Goal: Transaction & Acquisition: Book appointment/travel/reservation

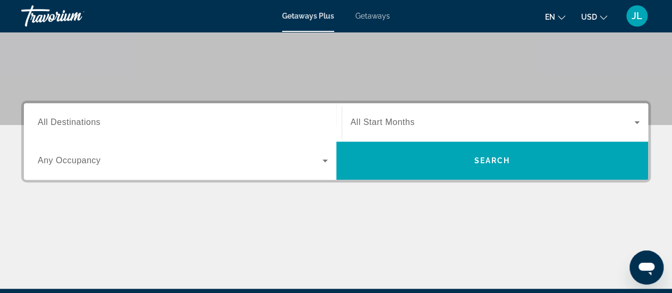
scroll to position [196, 0]
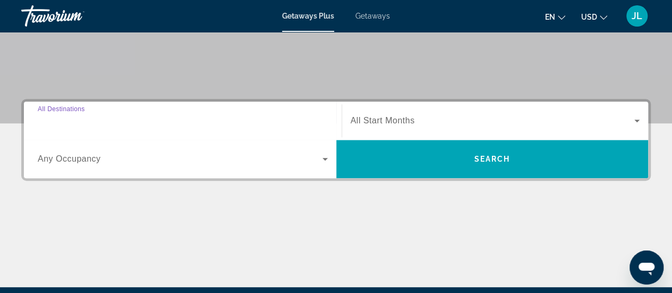
click at [235, 123] on input "Destination All Destinations" at bounding box center [183, 121] width 290 height 13
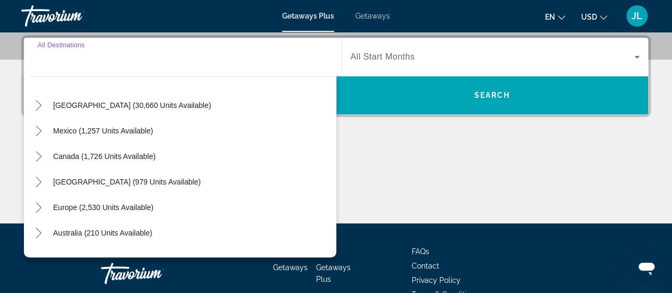
scroll to position [26, 0]
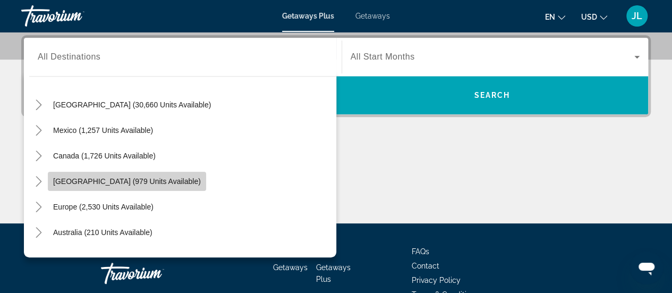
click at [174, 179] on span "[GEOGRAPHIC_DATA] (979 units available)" at bounding box center [127, 181] width 148 height 9
type input "**********"
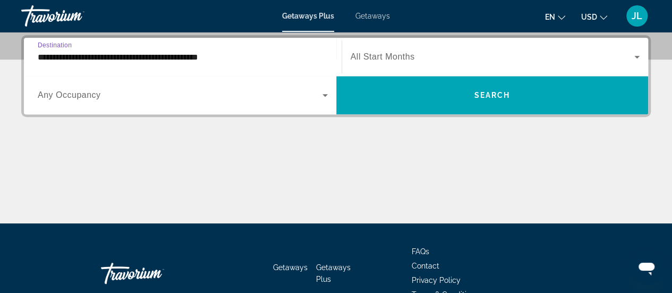
click at [207, 60] on input "**********" at bounding box center [183, 57] width 290 height 13
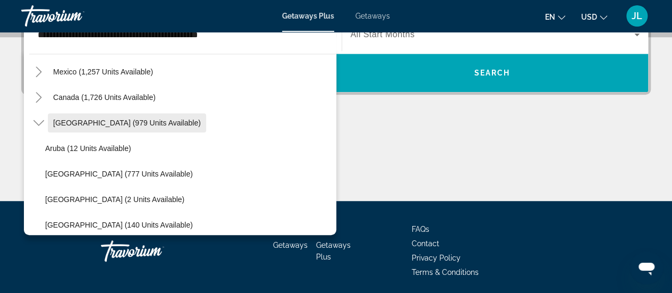
scroll to position [0, 0]
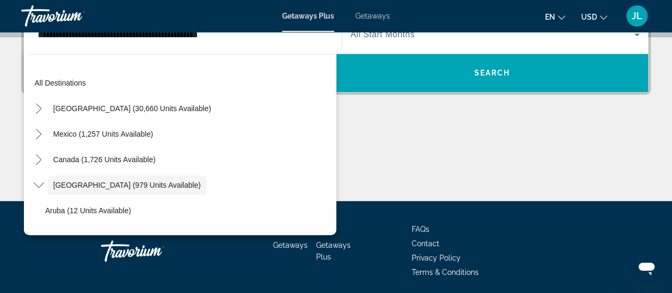
click at [357, 124] on div "Main content" at bounding box center [336, 161] width 630 height 80
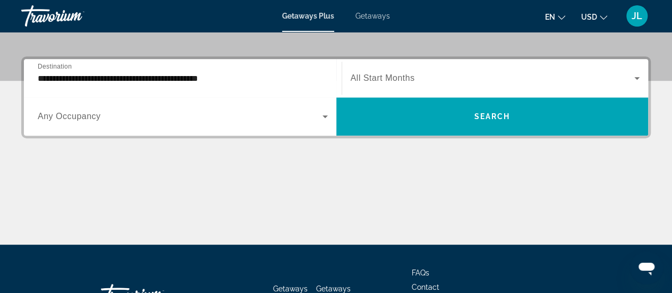
scroll to position [235, 0]
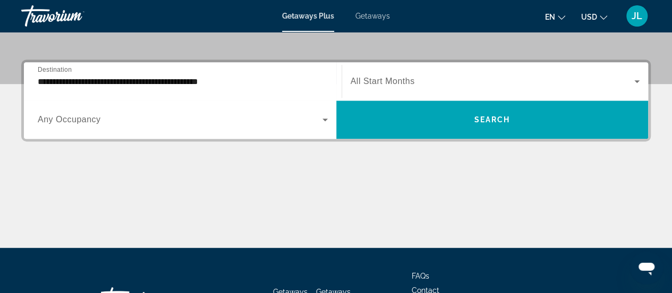
click at [381, 83] on span "All Start Months" at bounding box center [383, 81] width 64 height 9
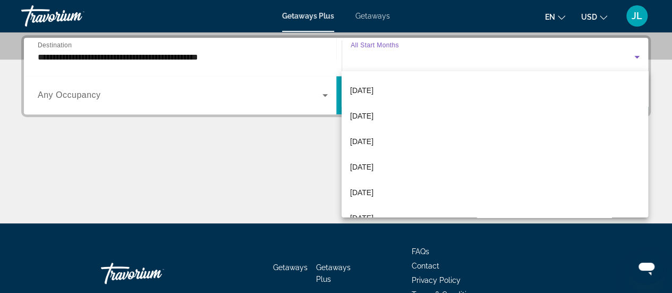
scroll to position [100, 0]
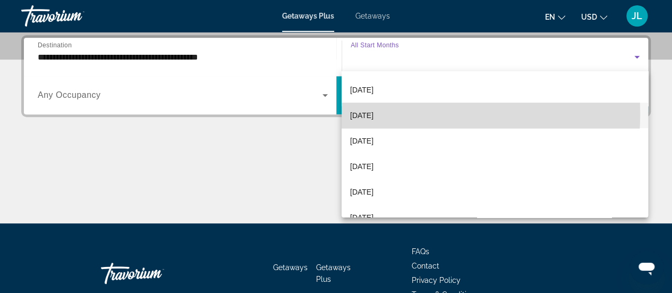
click at [374, 113] on span "[DATE]" at bounding box center [361, 115] width 23 height 13
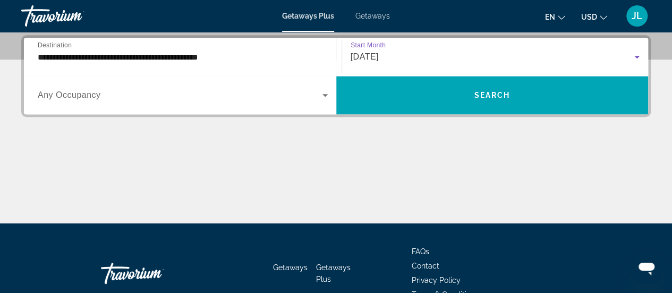
click at [408, 69] on div "[DATE]" at bounding box center [496, 57] width 290 height 30
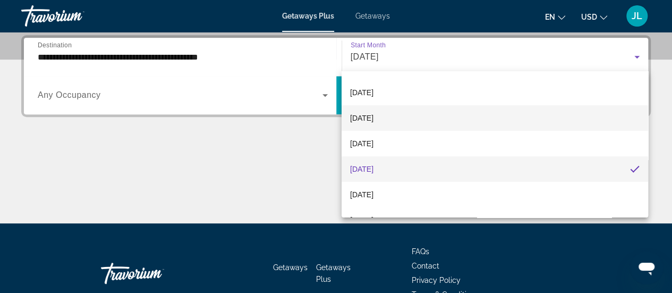
scroll to position [55, 0]
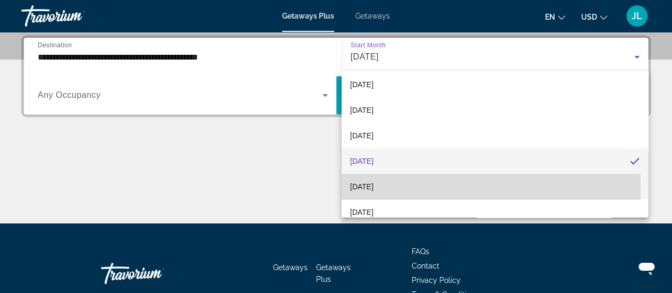
click at [401, 189] on mat-option "[DATE]" at bounding box center [495, 187] width 307 height 26
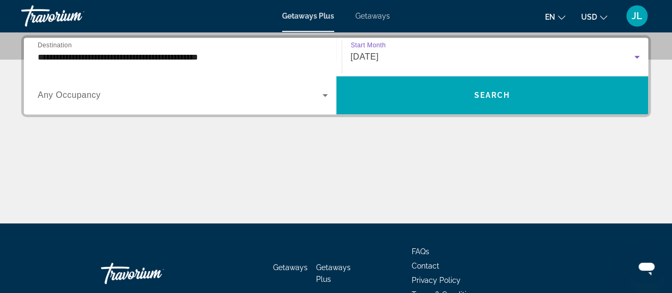
scroll to position [215, 0]
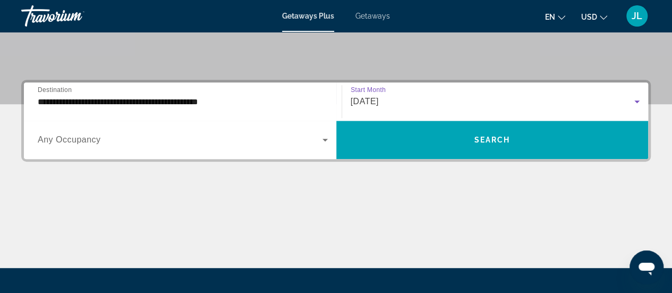
click at [410, 101] on div "[DATE]" at bounding box center [493, 101] width 284 height 13
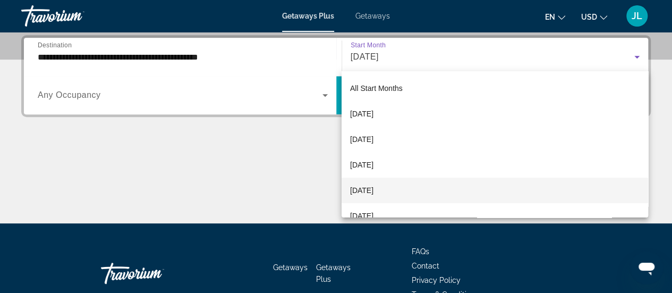
scroll to position [37, 0]
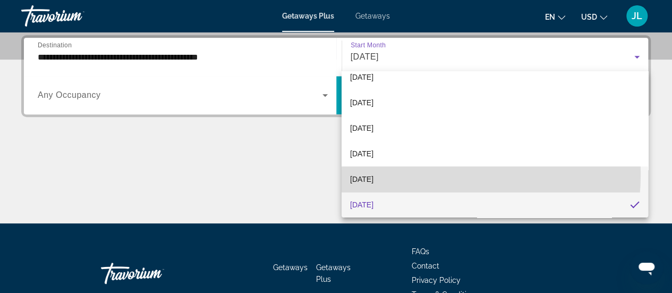
click at [402, 174] on mat-option "[DATE]" at bounding box center [495, 179] width 307 height 26
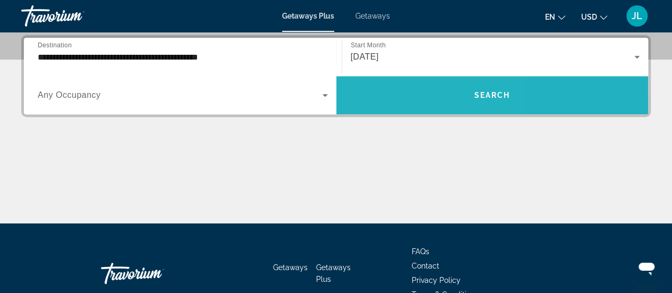
click at [385, 92] on span "Search widget" at bounding box center [492, 95] width 312 height 26
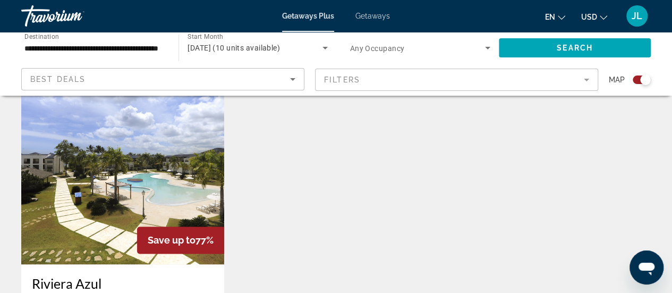
scroll to position [729, 0]
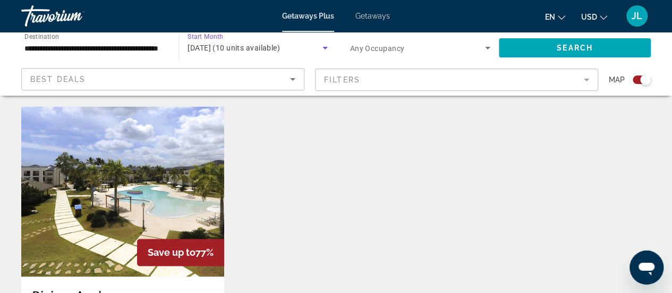
click at [280, 51] on span "January 2026 (10 units available)" at bounding box center [234, 48] width 92 height 9
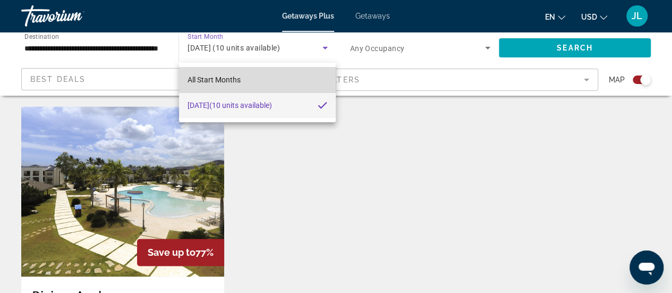
click at [264, 86] on mat-option "All Start Months" at bounding box center [257, 80] width 157 height 26
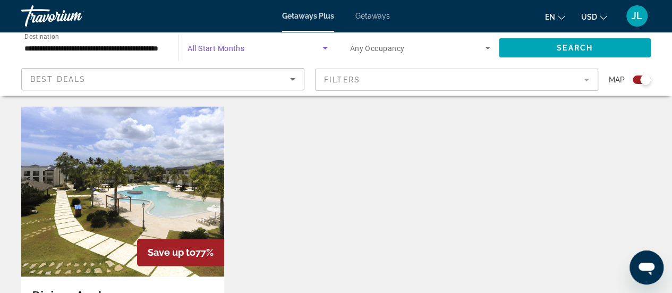
click at [278, 52] on span "Search widget" at bounding box center [255, 47] width 134 height 13
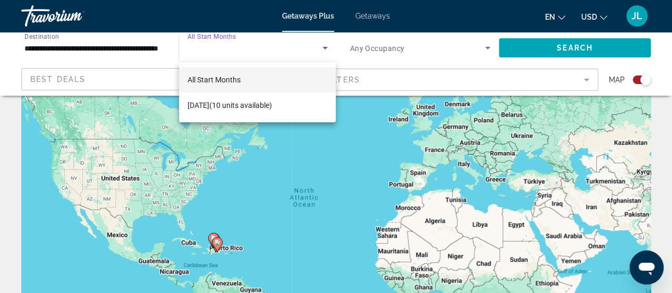
scroll to position [0, 0]
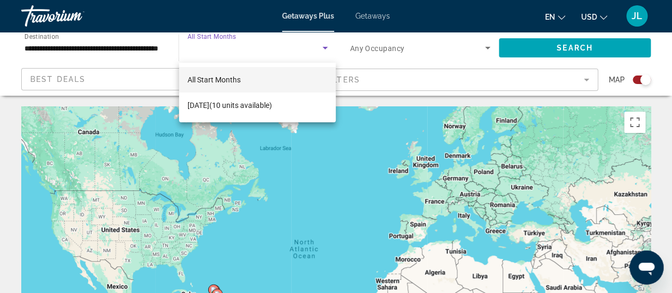
click at [290, 48] on div at bounding box center [336, 146] width 672 height 293
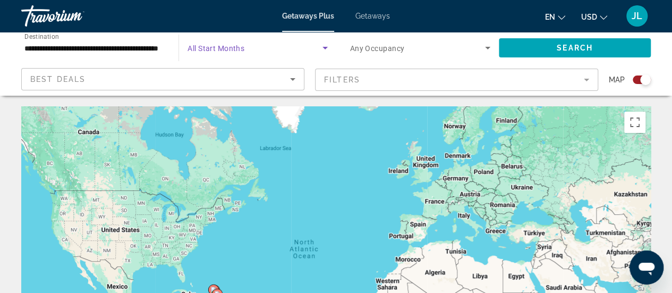
click at [327, 47] on icon "Search widget" at bounding box center [325, 47] width 13 height 13
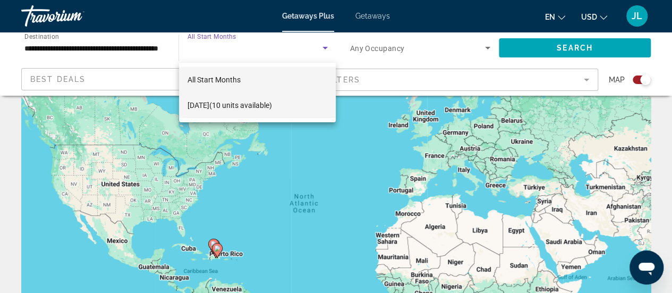
scroll to position [22, 0]
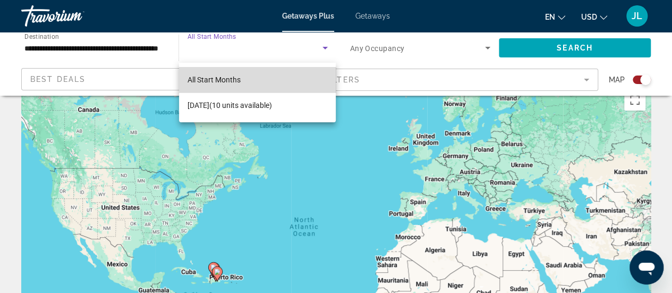
click at [291, 81] on mat-option "All Start Months" at bounding box center [257, 80] width 157 height 26
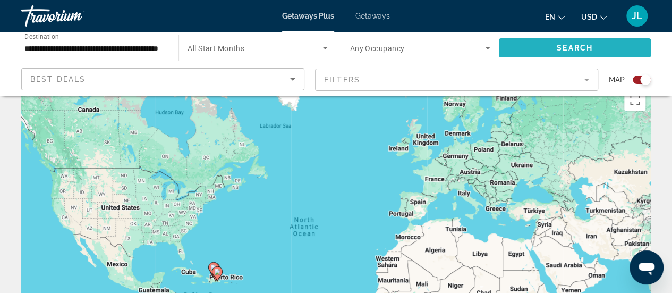
click at [526, 44] on span "Search widget" at bounding box center [575, 48] width 152 height 26
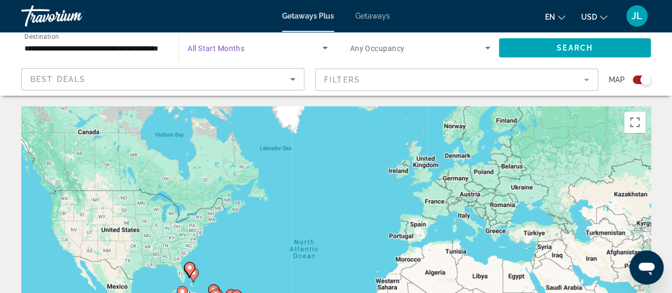
click at [317, 52] on span "Search widget" at bounding box center [255, 47] width 134 height 13
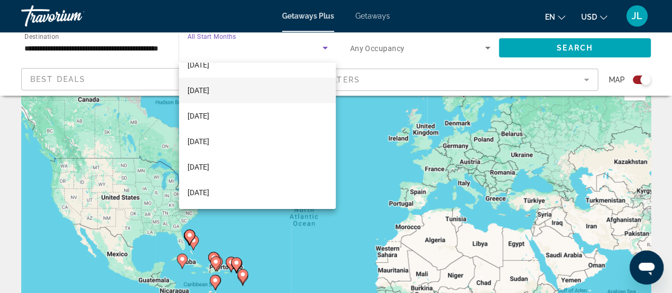
scroll to position [33, 0]
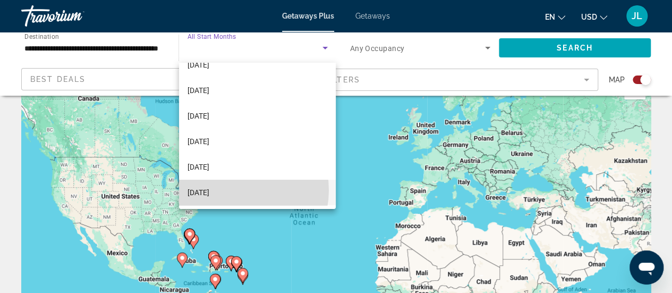
click at [237, 190] on mat-option "[DATE]" at bounding box center [257, 193] width 157 height 26
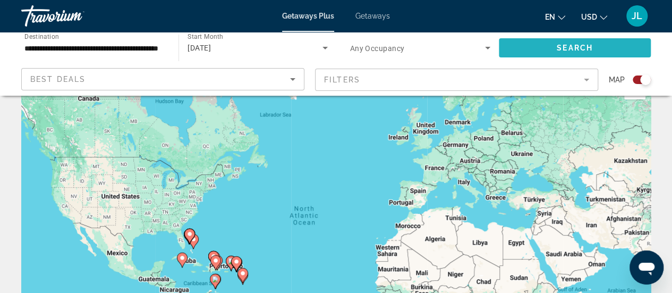
click at [520, 55] on span "Search widget" at bounding box center [575, 48] width 152 height 26
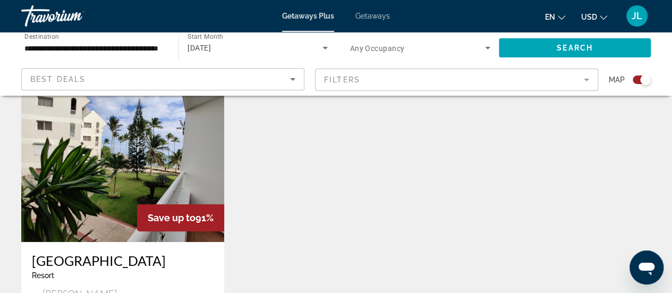
scroll to position [389, 0]
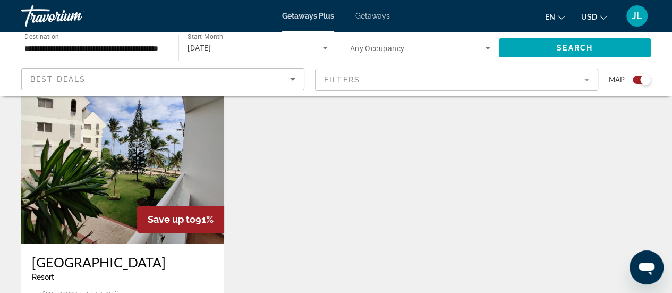
click at [380, 14] on span "Getaways" at bounding box center [373, 16] width 35 height 9
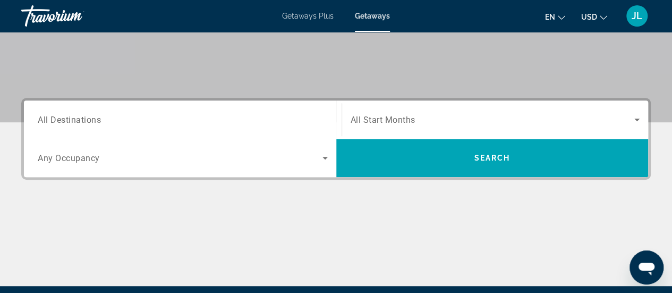
scroll to position [198, 0]
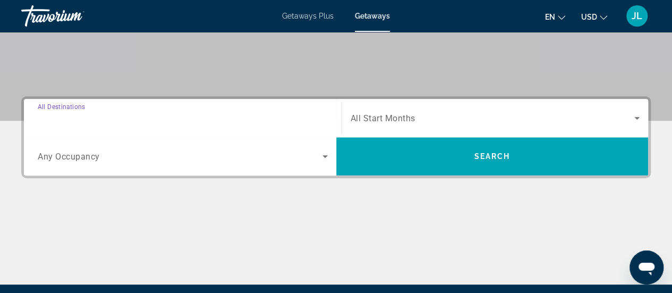
click at [162, 112] on input "Destination All Destinations" at bounding box center [183, 118] width 290 height 13
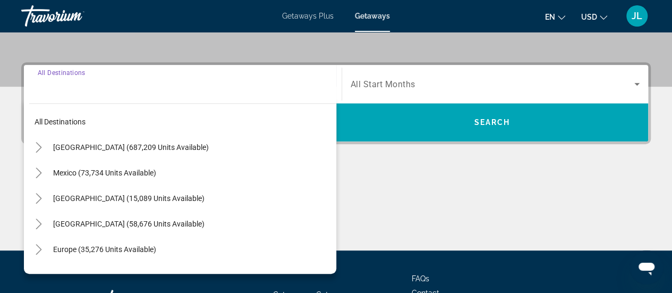
scroll to position [259, 0]
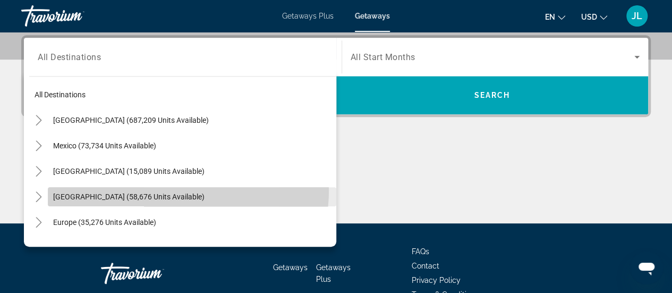
click at [168, 189] on span "Search widget" at bounding box center [192, 197] width 289 height 26
type input "**********"
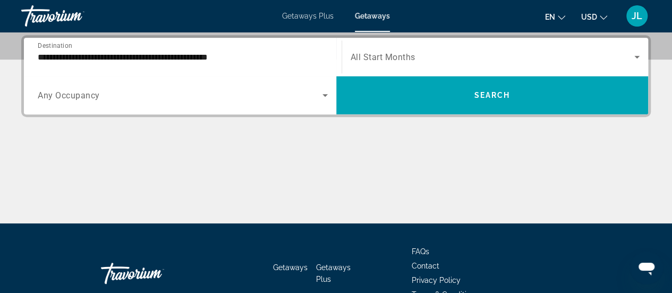
click at [370, 58] on span "All Start Months" at bounding box center [383, 57] width 65 height 10
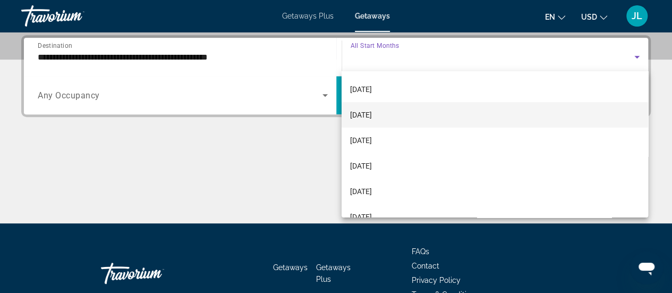
scroll to position [55, 0]
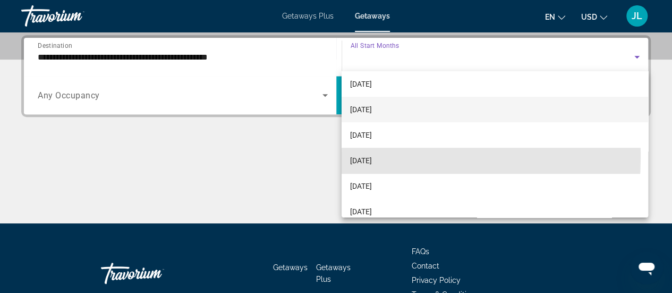
click at [366, 157] on span "[DATE]" at bounding box center [361, 160] width 22 height 13
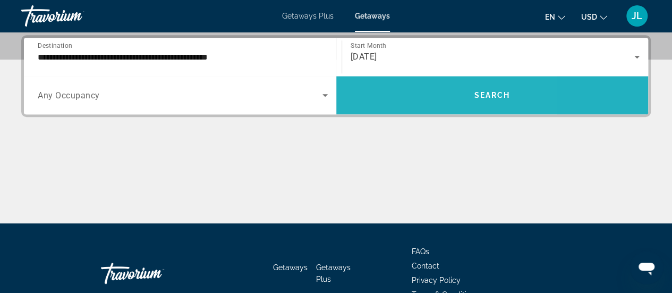
click at [401, 103] on span "Search widget" at bounding box center [492, 95] width 312 height 26
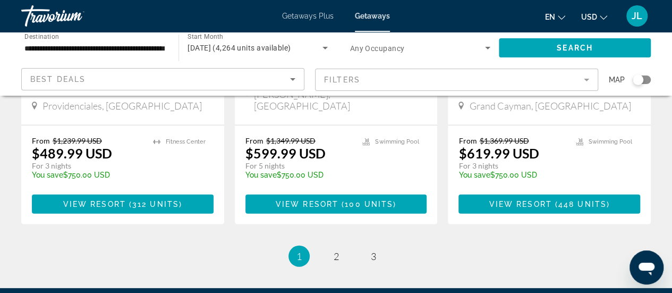
scroll to position [1464, 0]
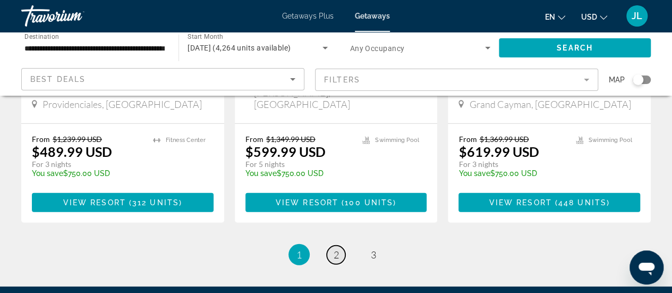
click at [333, 246] on link "page 2" at bounding box center [336, 255] width 19 height 19
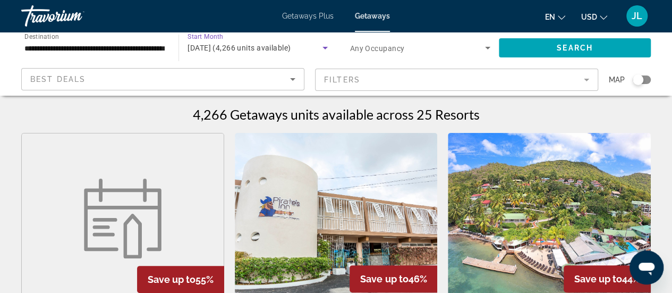
click at [301, 53] on div "January 2026 (4,266 units available)" at bounding box center [255, 47] width 134 height 13
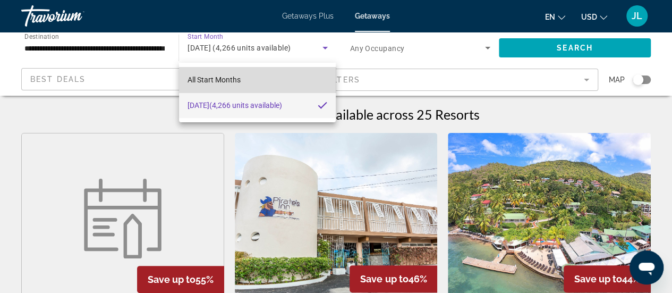
click at [286, 76] on mat-option "All Start Months" at bounding box center [257, 80] width 157 height 26
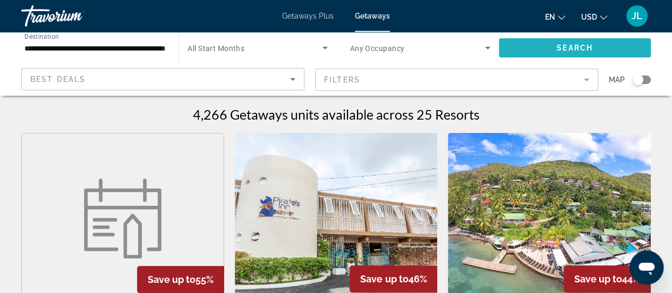
click at [516, 49] on span "Search widget" at bounding box center [575, 48] width 152 height 26
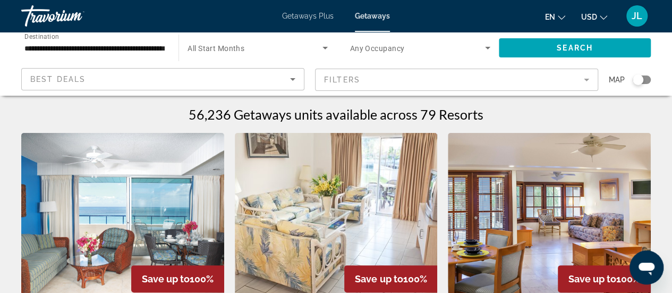
click at [335, 82] on mat-form-field "Filters" at bounding box center [456, 80] width 283 height 22
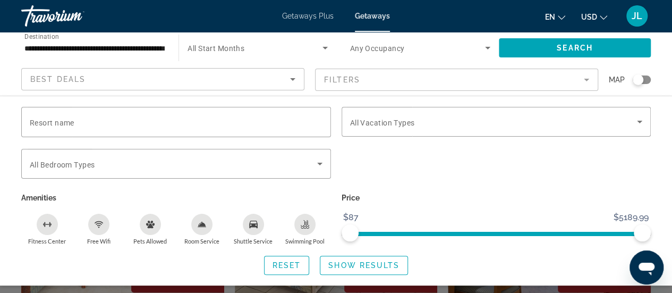
click at [335, 82] on mat-form-field "Filters" at bounding box center [456, 80] width 283 height 22
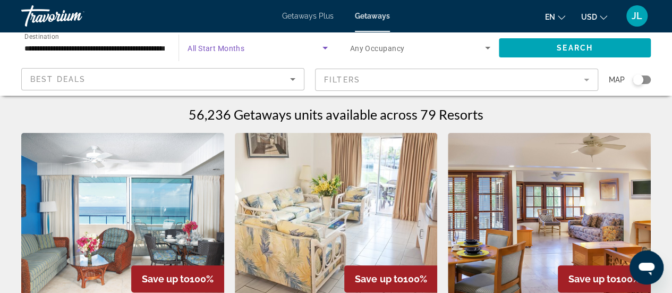
click at [276, 48] on span "Search widget" at bounding box center [255, 47] width 134 height 13
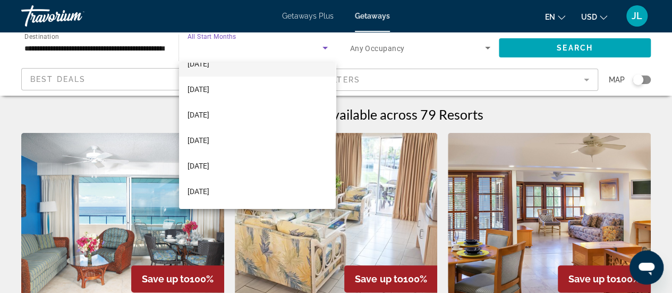
scroll to position [68, 0]
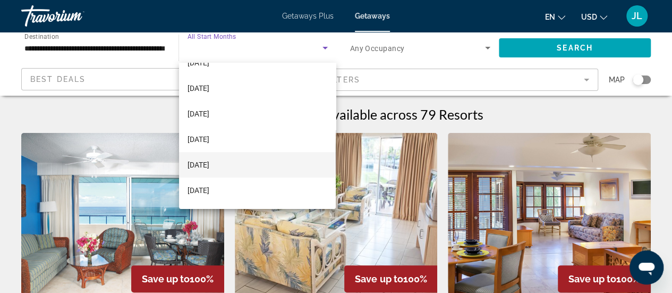
click at [237, 160] on mat-option "[DATE]" at bounding box center [257, 165] width 157 height 26
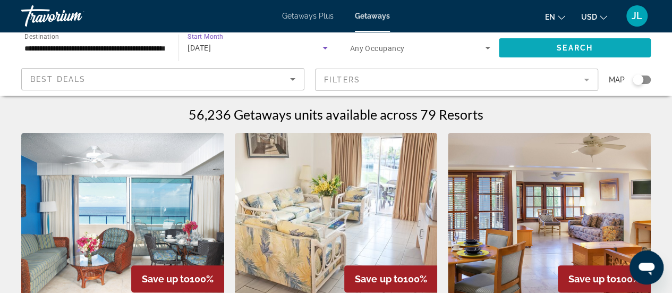
click at [568, 47] on span "Search" at bounding box center [575, 48] width 36 height 9
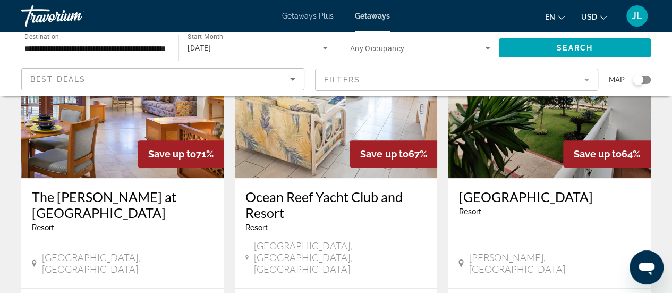
scroll to position [507, 0]
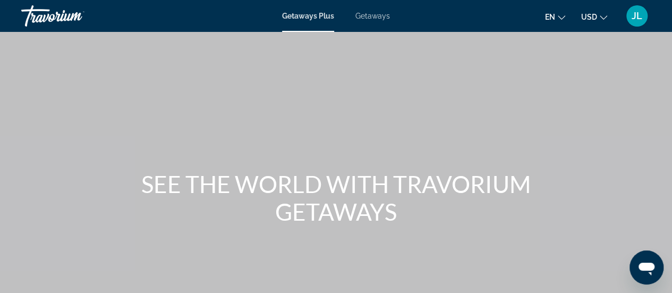
click at [365, 17] on span "Getaways" at bounding box center [373, 16] width 35 height 9
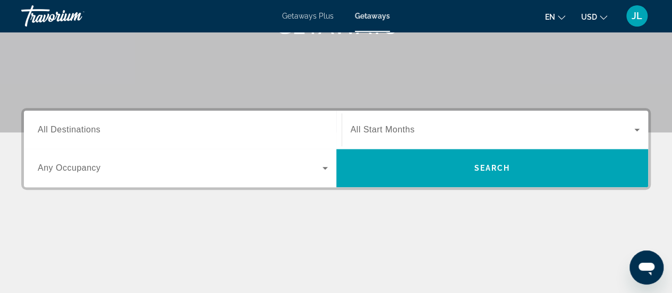
scroll to position [187, 0]
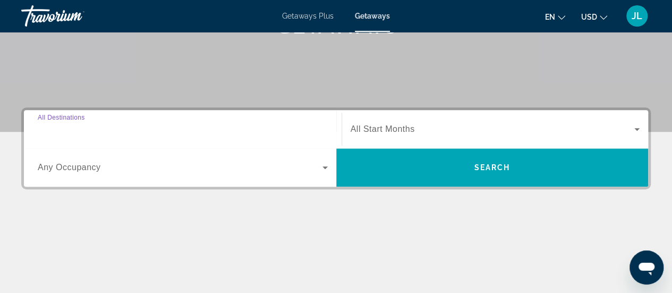
click at [165, 124] on input "Destination All Destinations" at bounding box center [183, 129] width 290 height 13
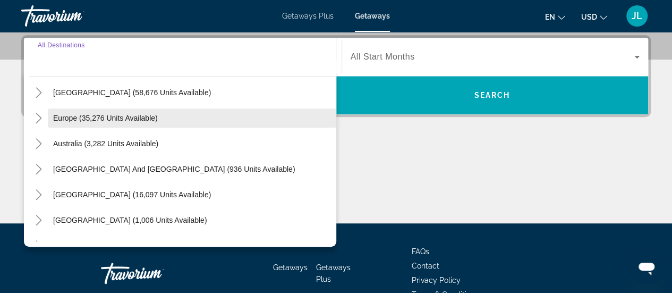
scroll to position [103, 0]
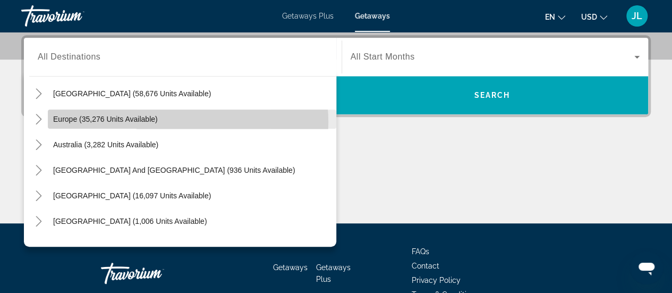
click at [165, 122] on span "Search widget" at bounding box center [192, 119] width 289 height 26
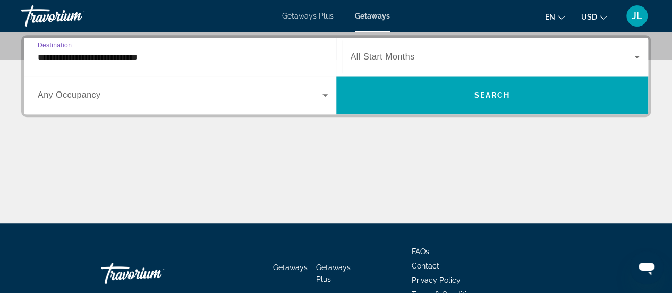
click at [184, 61] on input "**********" at bounding box center [183, 57] width 290 height 13
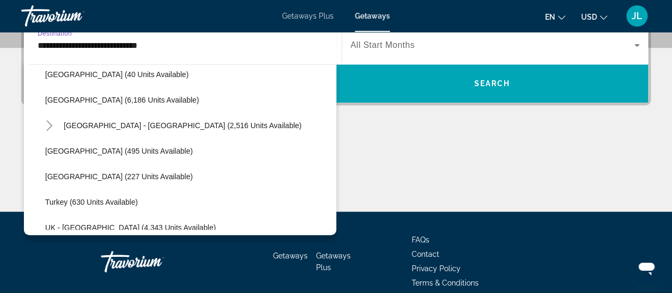
scroll to position [572, 0]
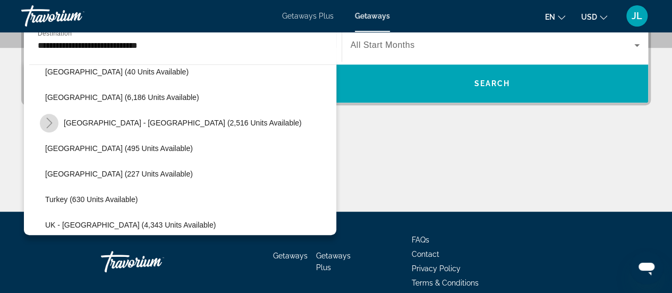
click at [54, 123] on icon "Toggle Spain - Canary Islands (2,516 units available)" at bounding box center [49, 122] width 11 height 11
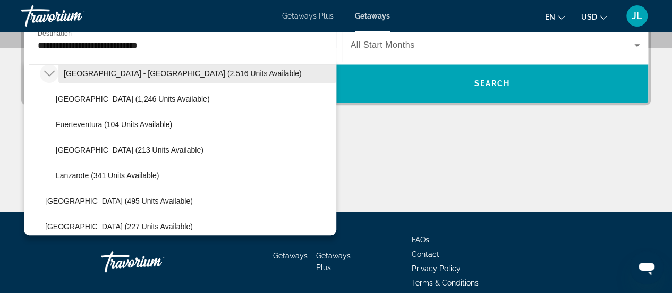
scroll to position [622, 0]
click at [118, 74] on span "[GEOGRAPHIC_DATA] - [GEOGRAPHIC_DATA] (2,516 units available)" at bounding box center [183, 73] width 238 height 9
type input "**********"
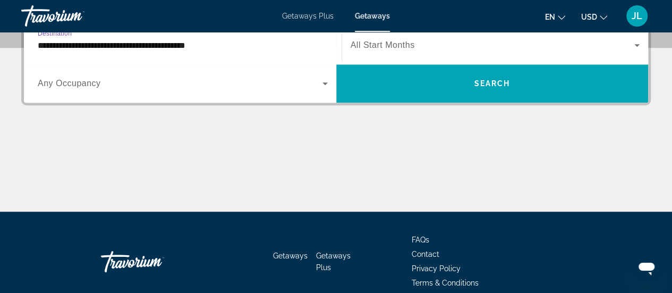
scroll to position [259, 0]
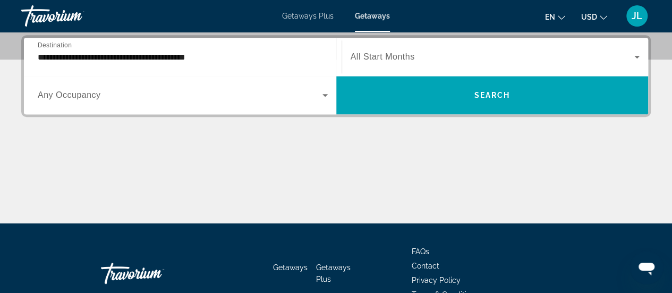
click at [403, 45] on div "Search widget" at bounding box center [496, 57] width 290 height 30
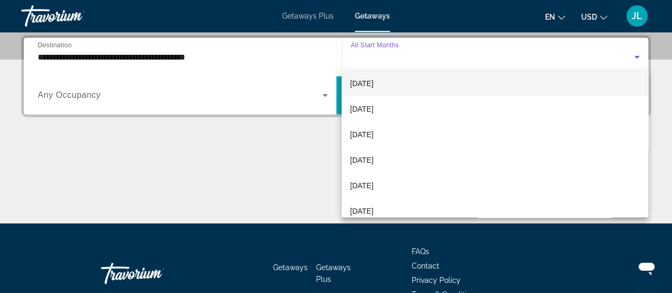
scroll to position [57, 0]
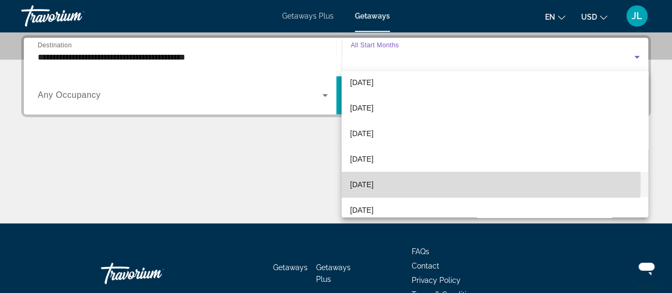
click at [374, 181] on span "[DATE]" at bounding box center [361, 184] width 23 height 13
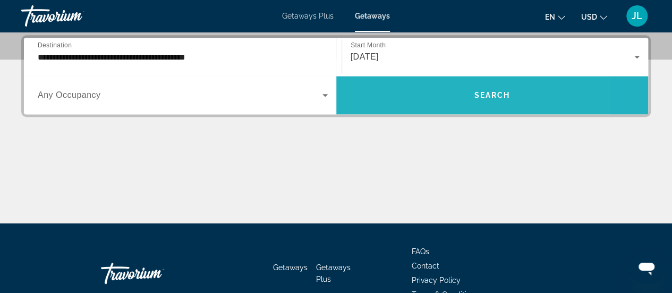
click at [427, 94] on span "Search widget" at bounding box center [492, 95] width 312 height 26
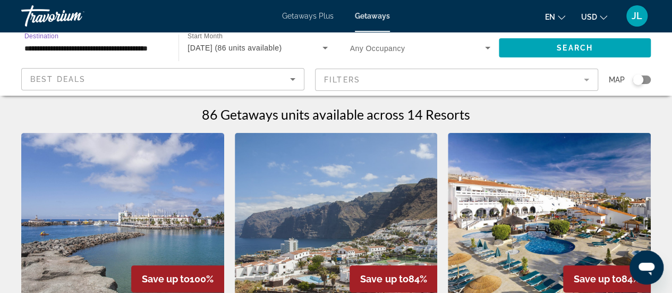
click at [126, 48] on input "**********" at bounding box center [94, 48] width 140 height 13
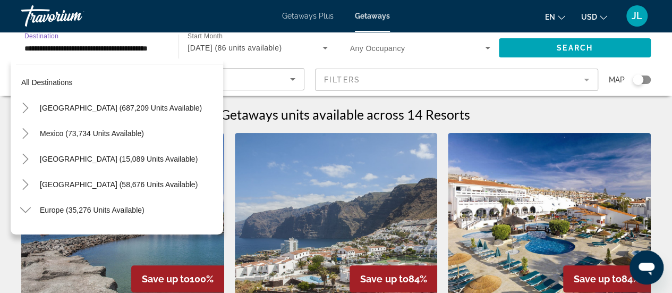
scroll to position [548, 0]
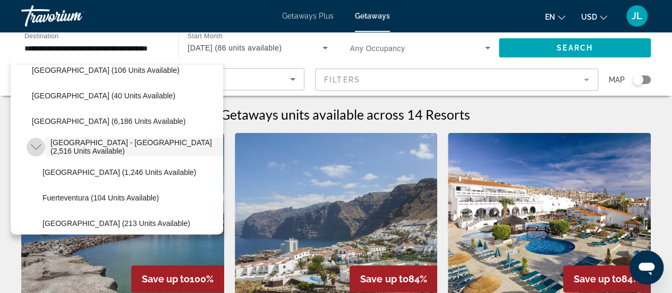
click at [35, 146] on icon "Toggle Spain - Canary Islands (2,516 units available)" at bounding box center [36, 146] width 11 height 11
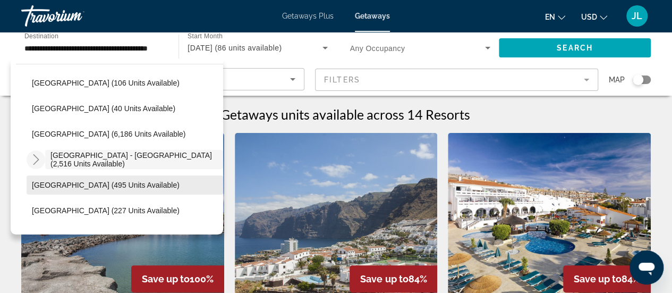
scroll to position [531, 0]
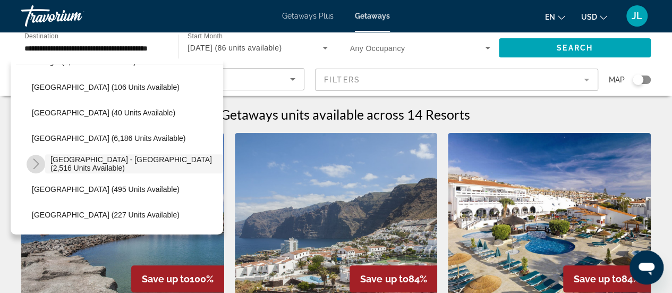
click at [36, 164] on icon "Toggle Spain - Canary Islands (2,516 units available)" at bounding box center [36, 163] width 11 height 11
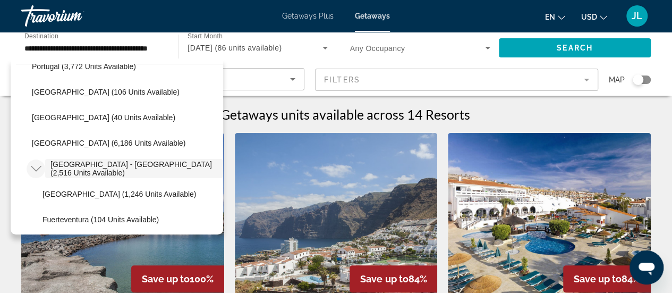
scroll to position [525, 0]
click at [36, 164] on icon "Toggle Spain - Canary Islands (2,516 units available)" at bounding box center [36, 169] width 11 height 11
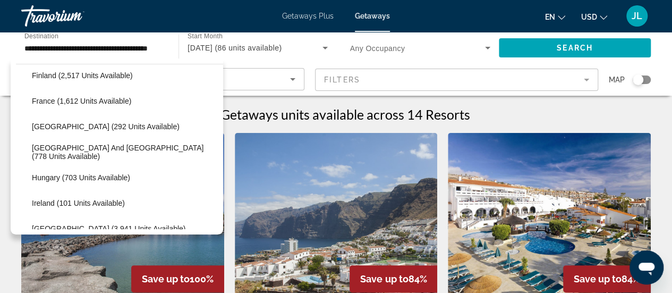
scroll to position [287, 0]
click at [63, 152] on span "[GEOGRAPHIC_DATA] and [GEOGRAPHIC_DATA] (778 units available)" at bounding box center [125, 152] width 186 height 17
type input "**********"
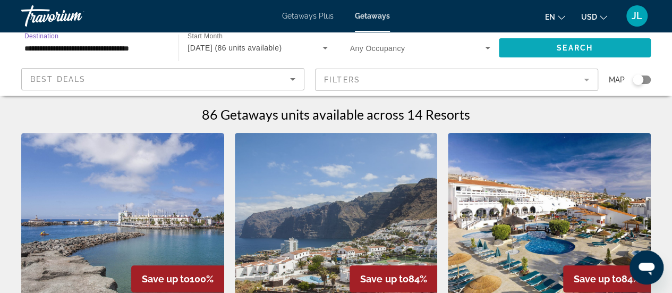
click at [551, 50] on span "Search widget" at bounding box center [575, 48] width 152 height 26
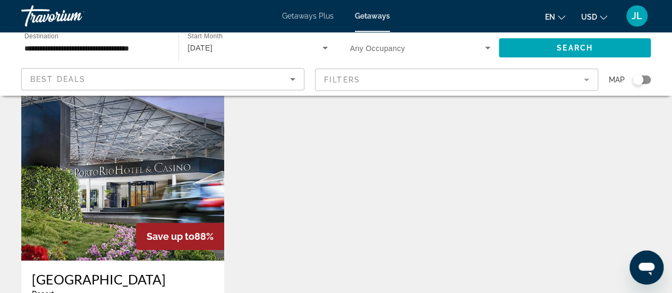
scroll to position [31, 0]
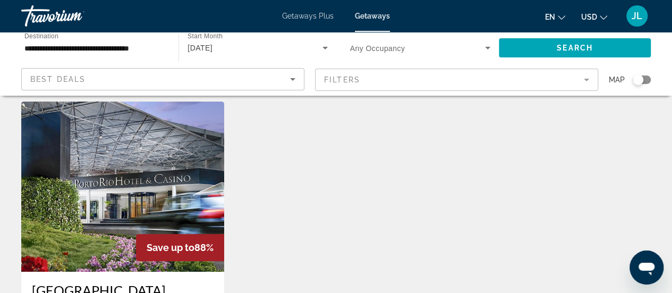
click at [162, 193] on img "Main content" at bounding box center [122, 186] width 203 height 170
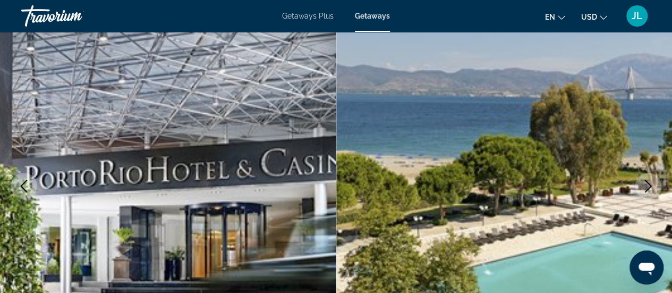
scroll to position [86, 0]
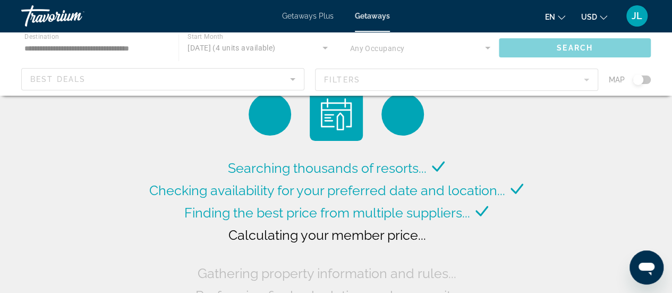
click at [129, 45] on div "Main content" at bounding box center [336, 64] width 672 height 64
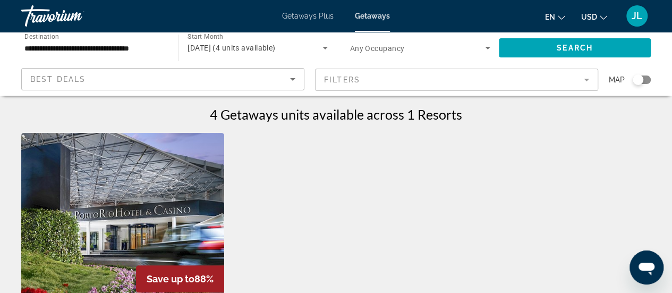
click at [128, 53] on input "**********" at bounding box center [94, 48] width 140 height 13
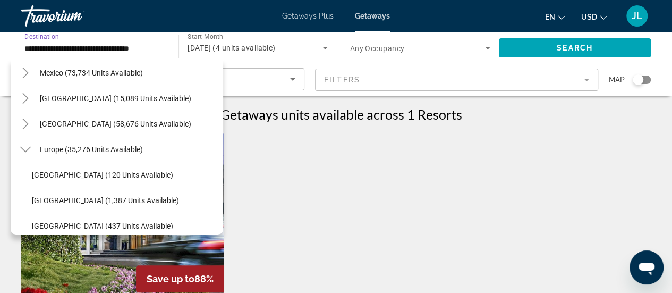
scroll to position [60, 0]
click at [27, 151] on icon "Toggle Europe (35,276 units available)" at bounding box center [25, 151] width 11 height 6
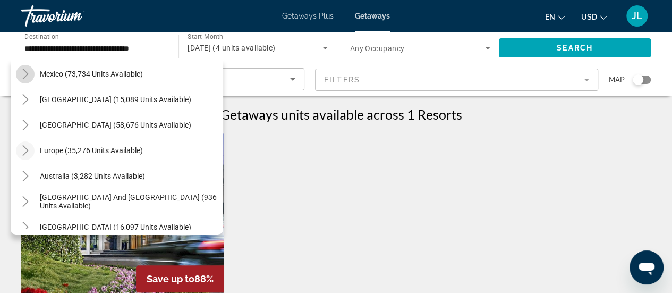
click at [27, 74] on icon "Toggle Mexico (73,734 units available)" at bounding box center [25, 74] width 6 height 11
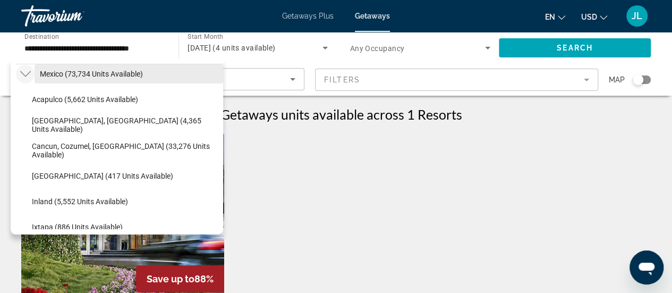
click at [50, 71] on span "Mexico (73,734 units available)" at bounding box center [91, 74] width 103 height 9
type input "**********"
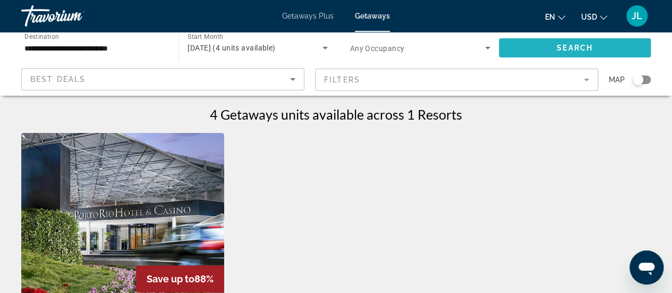
click at [542, 45] on span "Search widget" at bounding box center [575, 48] width 152 height 26
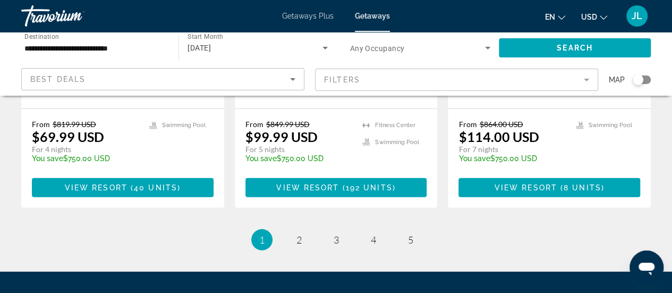
scroll to position [1492, 0]
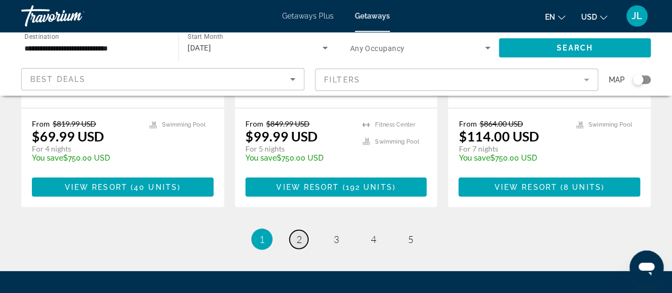
click at [302, 230] on link "page 2" at bounding box center [299, 239] width 19 height 19
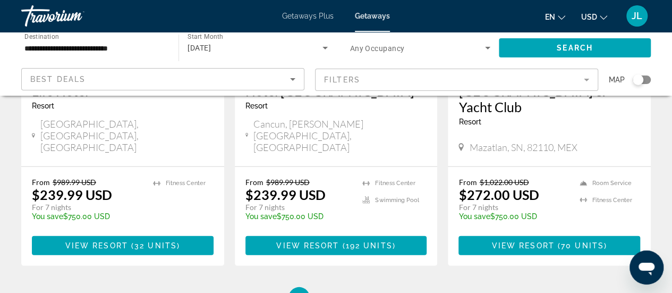
scroll to position [1465, 0]
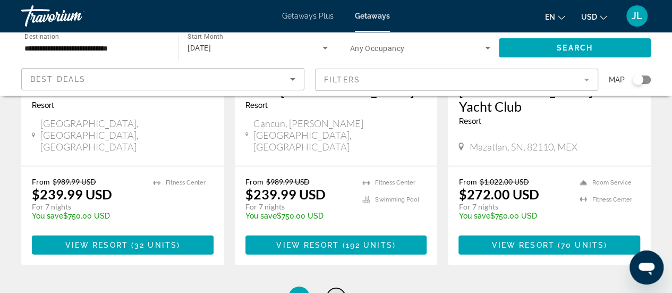
click at [336, 291] on span "3" at bounding box center [336, 297] width 5 height 12
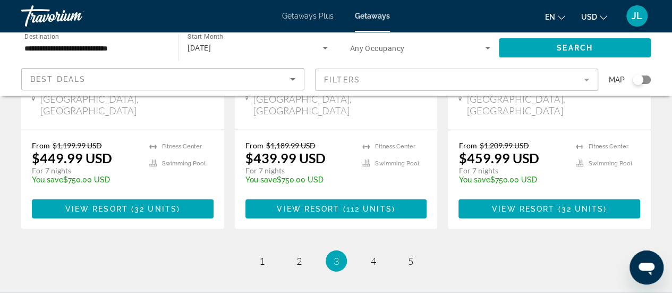
scroll to position [1462, 0]
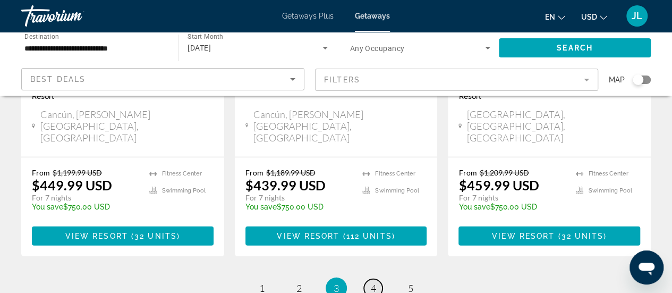
click at [372, 282] on span "4" at bounding box center [373, 288] width 5 height 12
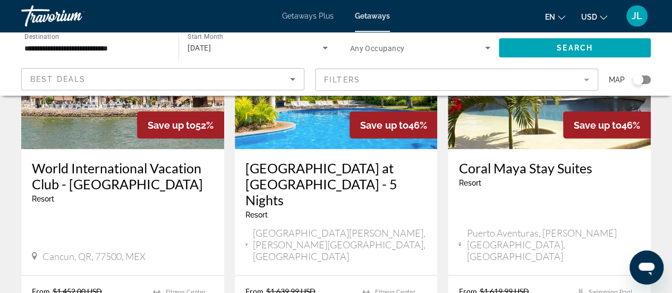
scroll to position [960, 0]
